Goal: Task Accomplishment & Management: Manage account settings

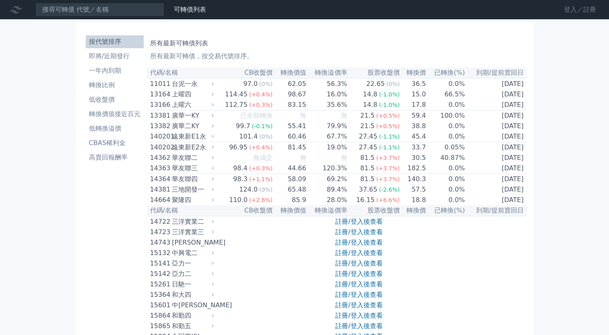
click at [568, 10] on link "登入／註冊" at bounding box center [579, 9] width 45 height 13
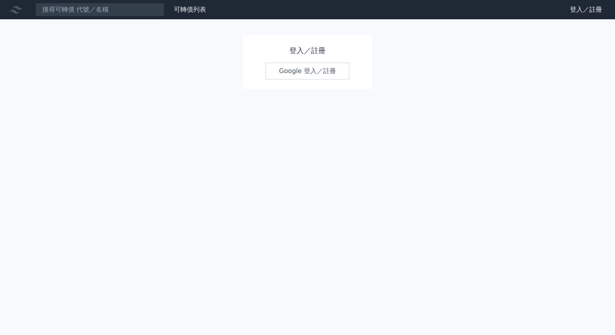
click at [316, 72] on link "Google 登入／註冊" at bounding box center [307, 71] width 84 height 17
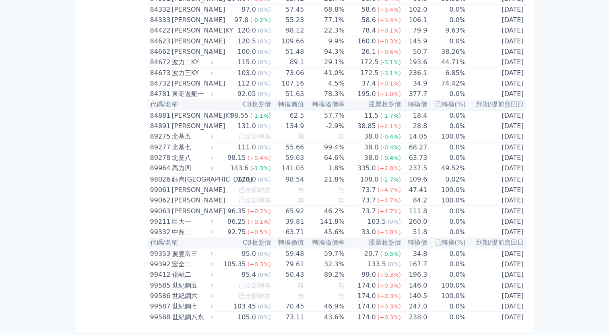
scroll to position [4491, 0]
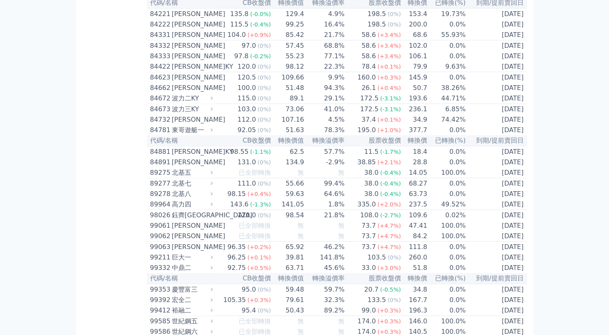
scroll to position [4611, 0]
